Goal: Navigation & Orientation: Find specific page/section

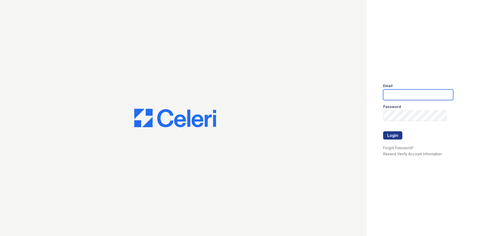
click at [420, 97] on input "email" at bounding box center [418, 95] width 70 height 11
type input "[EMAIL_ADDRESS][DOMAIN_NAME]"
click at [393, 139] on button "Login" at bounding box center [392, 135] width 19 height 8
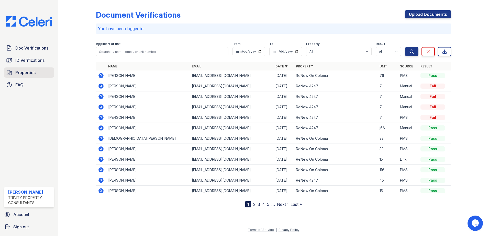
click at [12, 73] on icon at bounding box center [9, 73] width 6 height 6
